Goal: Find specific page/section: Find specific page/section

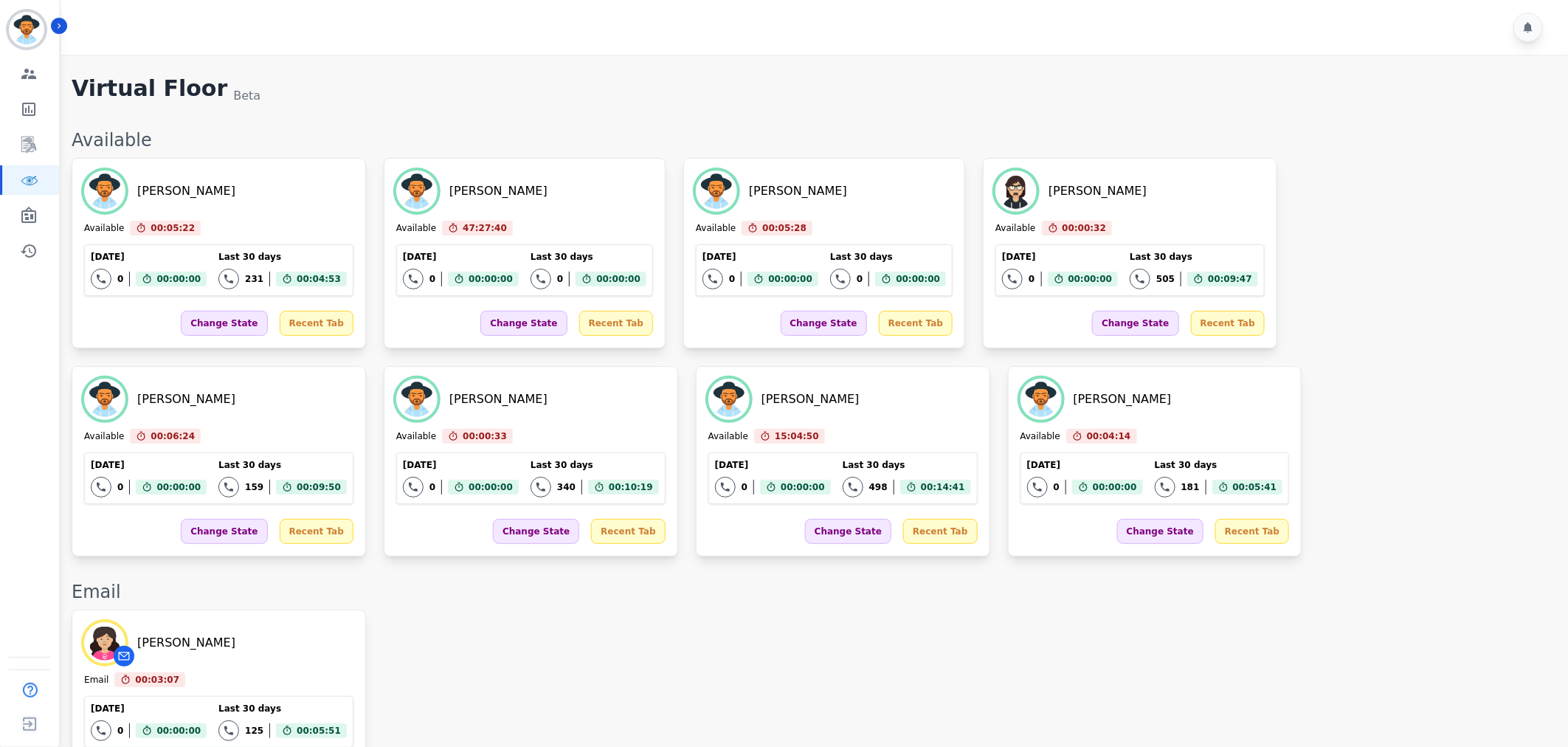
click at [1172, 419] on div "[PERSON_NAME] Available 00:05:22 Current State: Available [DATE] 0 Total intera…" at bounding box center [812, 357] width 1482 height 398
